Goal: Task Accomplishment & Management: Manage account settings

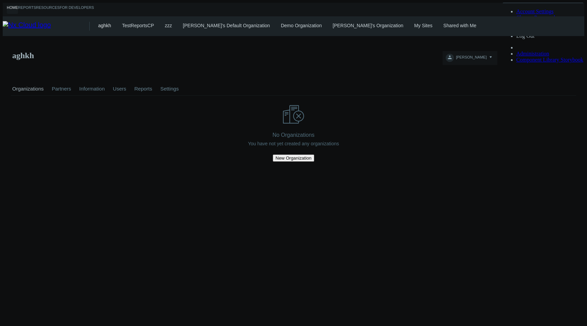
click at [414, 23] on link "My Sites" at bounding box center [423, 25] width 18 height 5
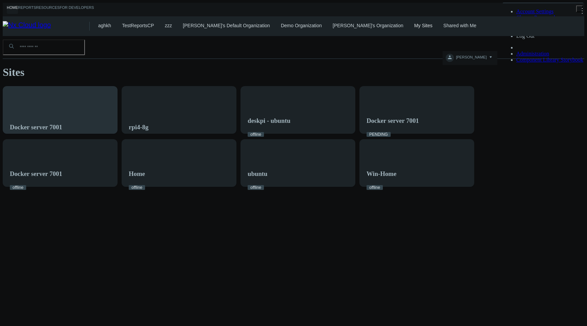
click at [94, 89] on div "Docker server 7001" at bounding box center [60, 113] width 114 height 55
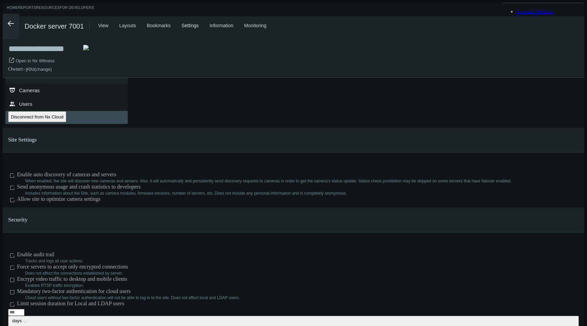
click at [67, 121] on link ".st0{fill-rule:evenodd;clip-rule:evenodd;fill:#2B383F;} Servers" at bounding box center [66, 118] width 122 height 14
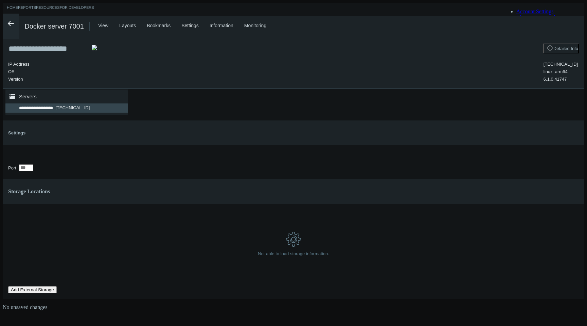
click at [25, 109] on span "Restart" at bounding box center [18, 111] width 15 height 5
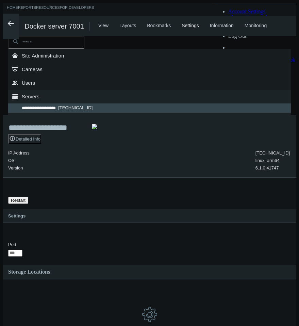
click at [26, 198] on button "Restart" at bounding box center [18, 200] width 20 height 7
click at [25, 201] on span "Restart" at bounding box center [18, 200] width 15 height 5
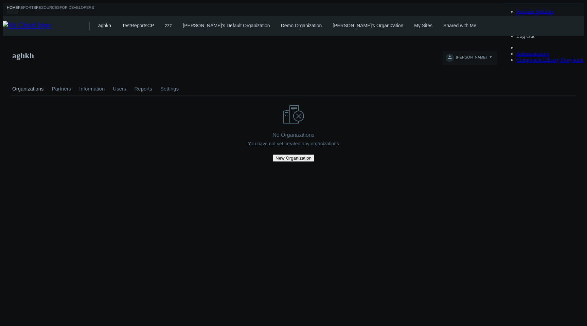
click at [376, 77] on div "Organizations Partners Information Users Reports Settings" at bounding box center [294, 86] width 566 height 18
click at [414, 26] on link "My Sites" at bounding box center [423, 25] width 18 height 5
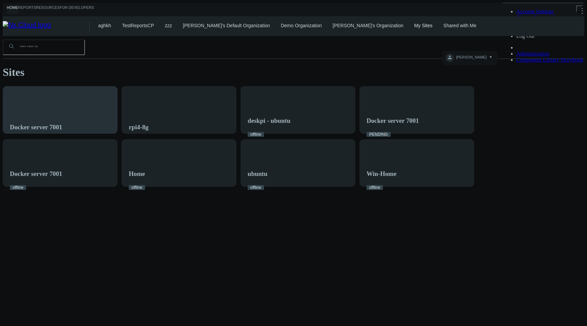
click at [109, 97] on div "Docker server 7001" at bounding box center [60, 113] width 114 height 55
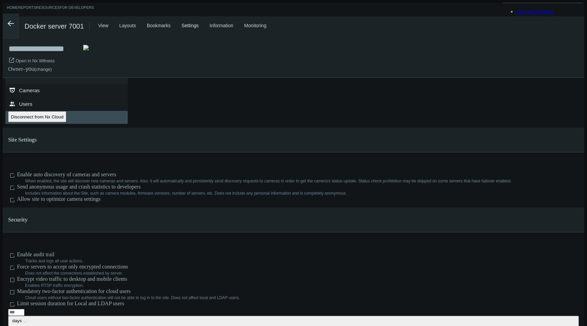
click at [67, 118] on link ".st0{fill-rule:evenodd;clip-rule:evenodd;fill:#2B383F;} Servers" at bounding box center [66, 118] width 122 height 14
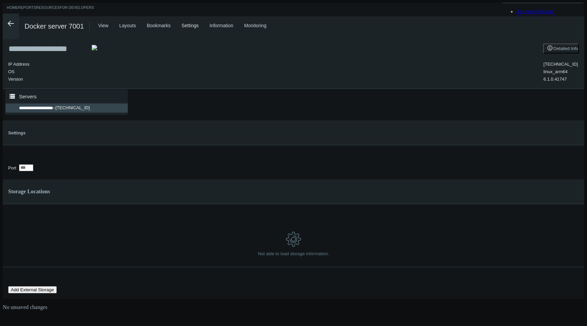
click at [25, 109] on span "Restart" at bounding box center [18, 111] width 15 height 5
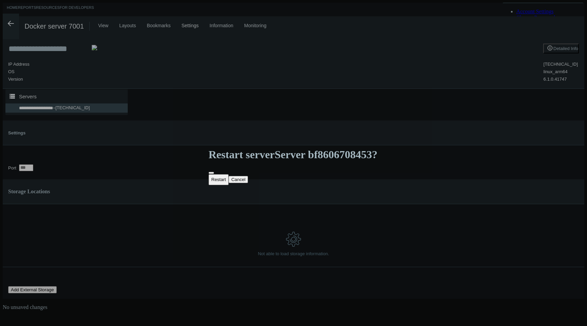
click at [229, 174] on button "Restart" at bounding box center [219, 179] width 20 height 11
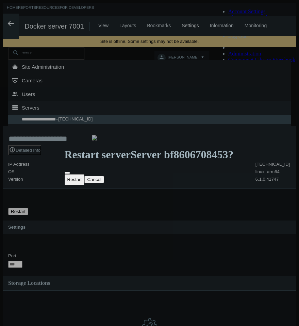
click at [85, 174] on button "Restart" at bounding box center [75, 179] width 20 height 11
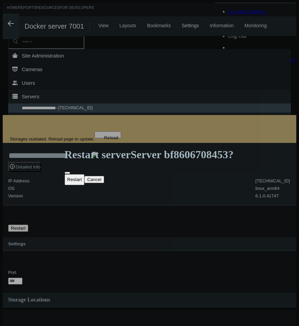
click at [84, 174] on button "Restart" at bounding box center [75, 179] width 20 height 11
click at [104, 176] on button "Cancel" at bounding box center [94, 179] width 20 height 7
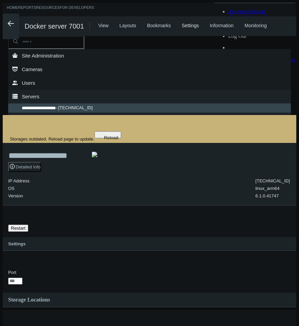
click at [28, 224] on button "Restart" at bounding box center [18, 227] width 20 height 7
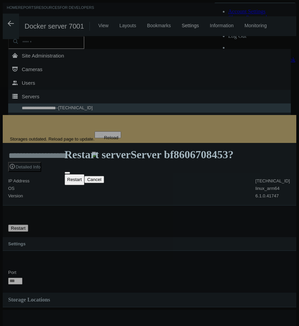
click at [85, 174] on button "Restart" at bounding box center [75, 179] width 20 height 11
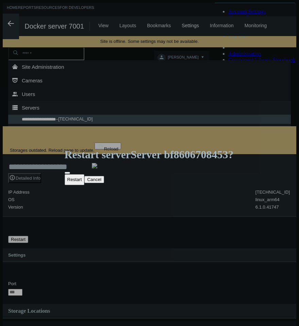
click at [67, 173] on div "Close" at bounding box center [67, 173] width 0 height 0
